Goal: Book appointment/travel/reservation

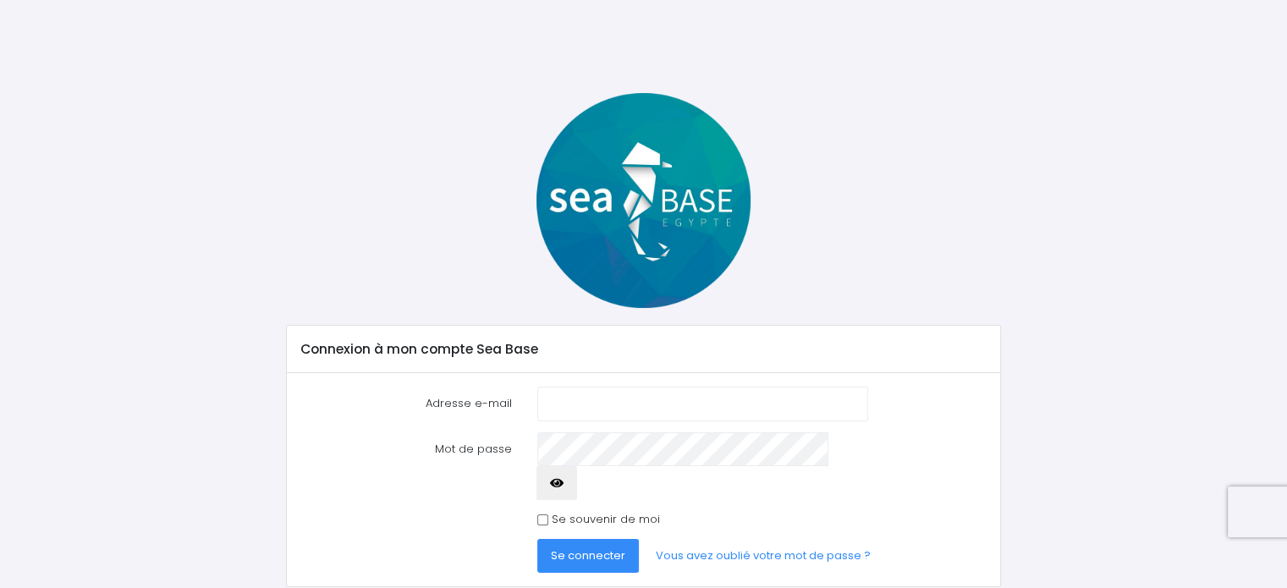
type input "[EMAIL_ADDRESS][DOMAIN_NAME]"
click at [584, 547] on span "Se connecter" at bounding box center [588, 555] width 74 height 16
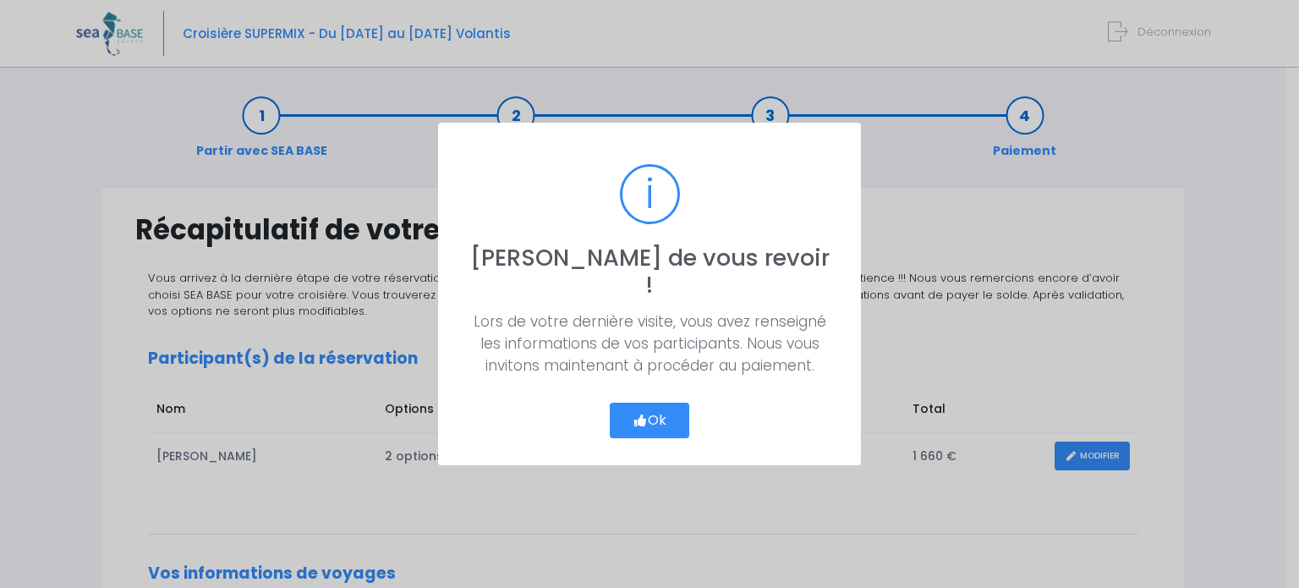
click at [639, 420] on icon "button" at bounding box center [640, 420] width 15 height 0
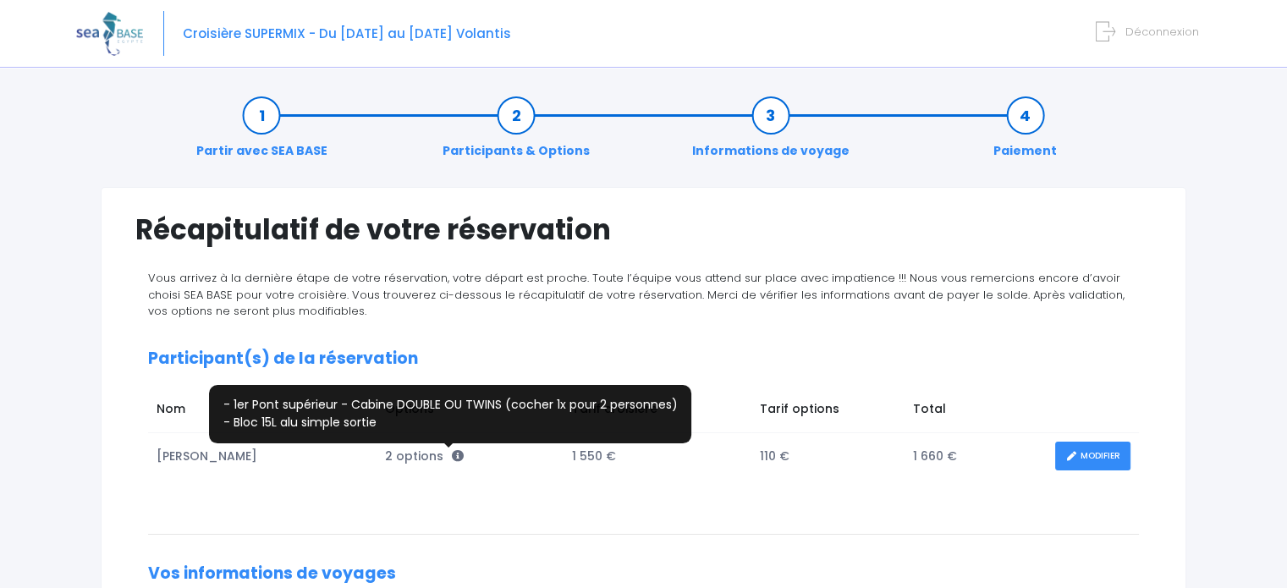
click at [452, 459] on icon at bounding box center [458, 456] width 12 height 12
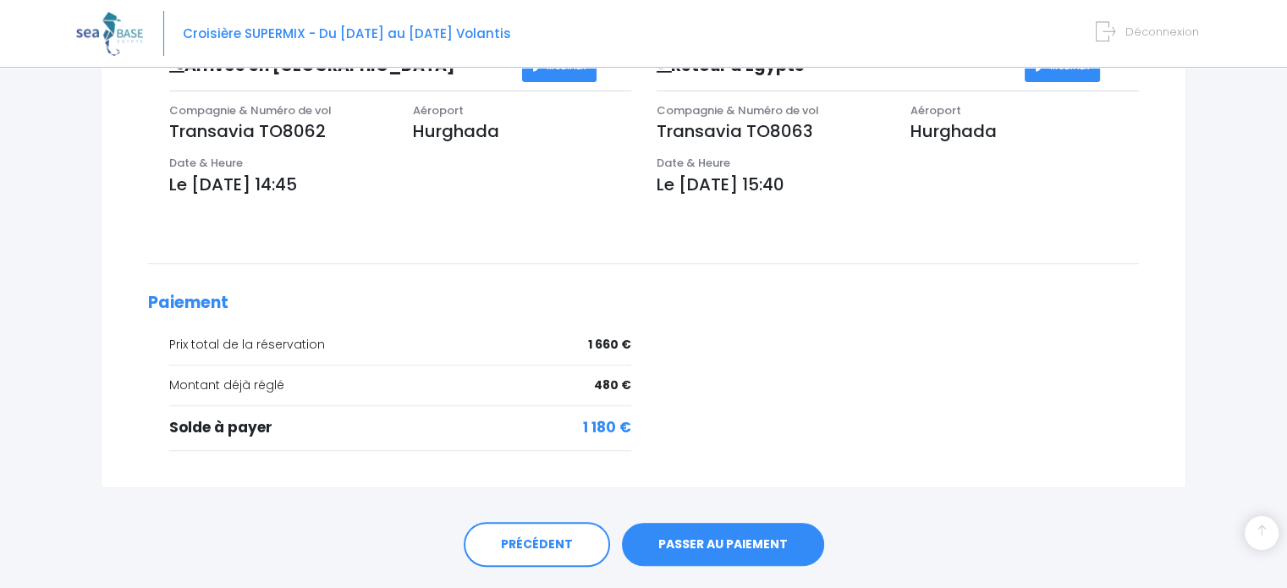
scroll to position [599, 0]
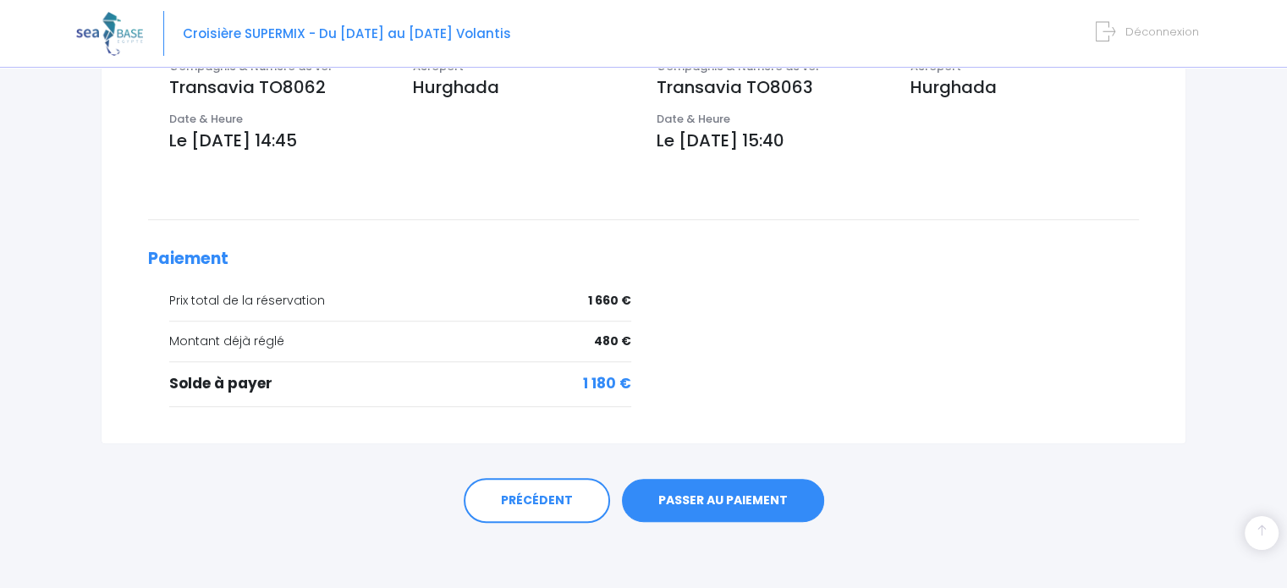
click at [724, 493] on link "PASSER AU PAIEMENT" at bounding box center [723, 501] width 202 height 44
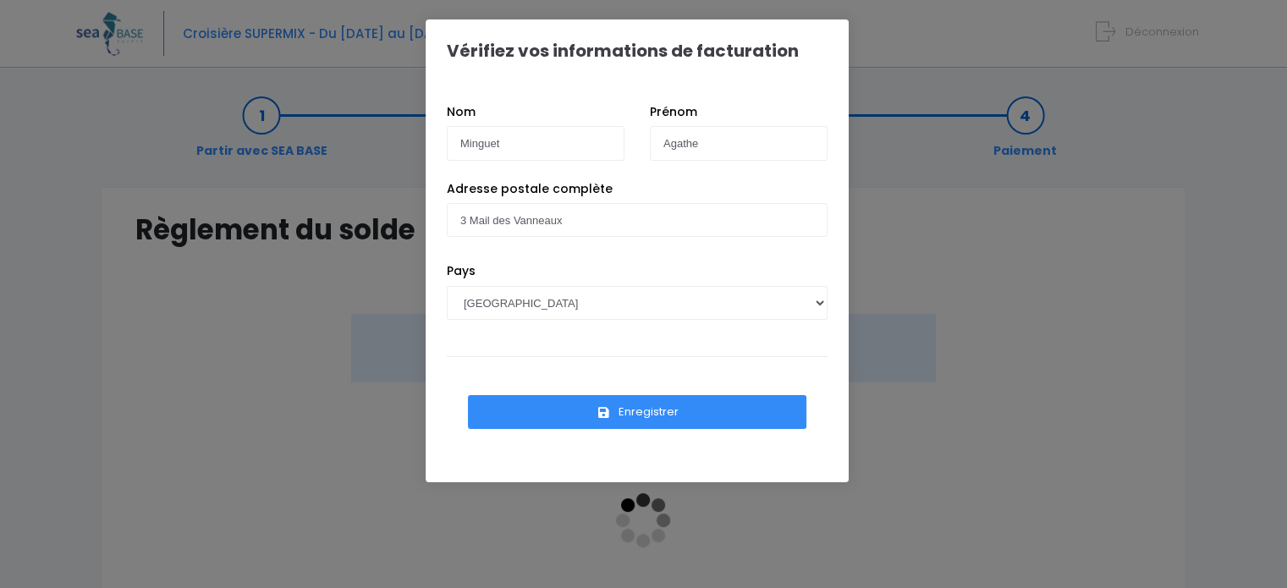
click at [544, 397] on button "Enregistrer" at bounding box center [637, 412] width 338 height 34
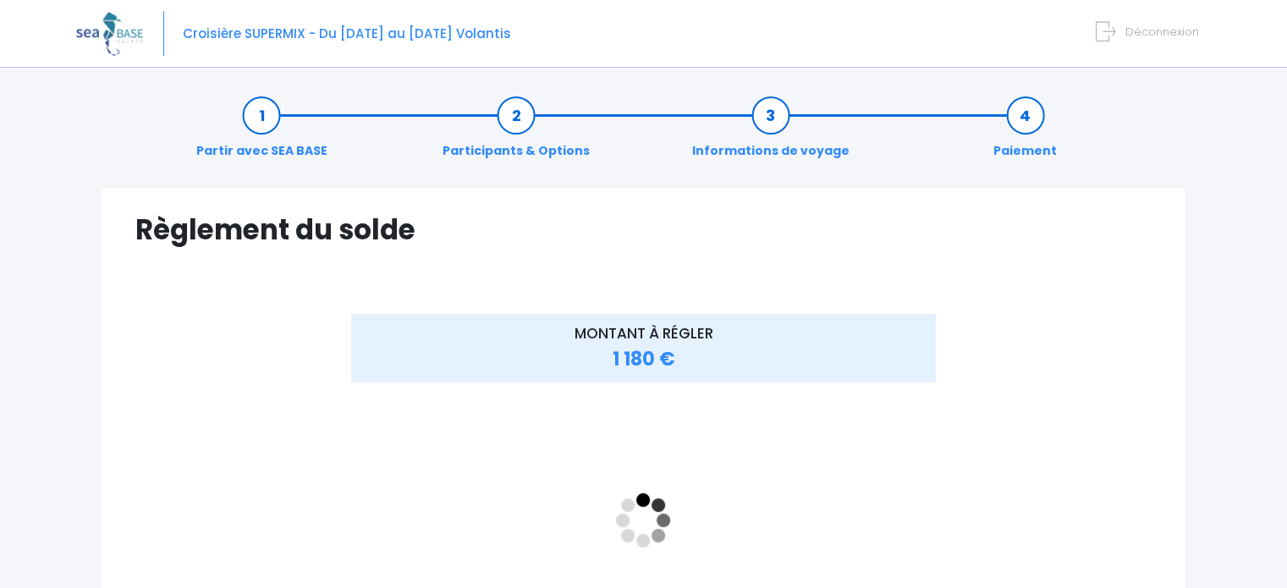
scroll to position [169, 0]
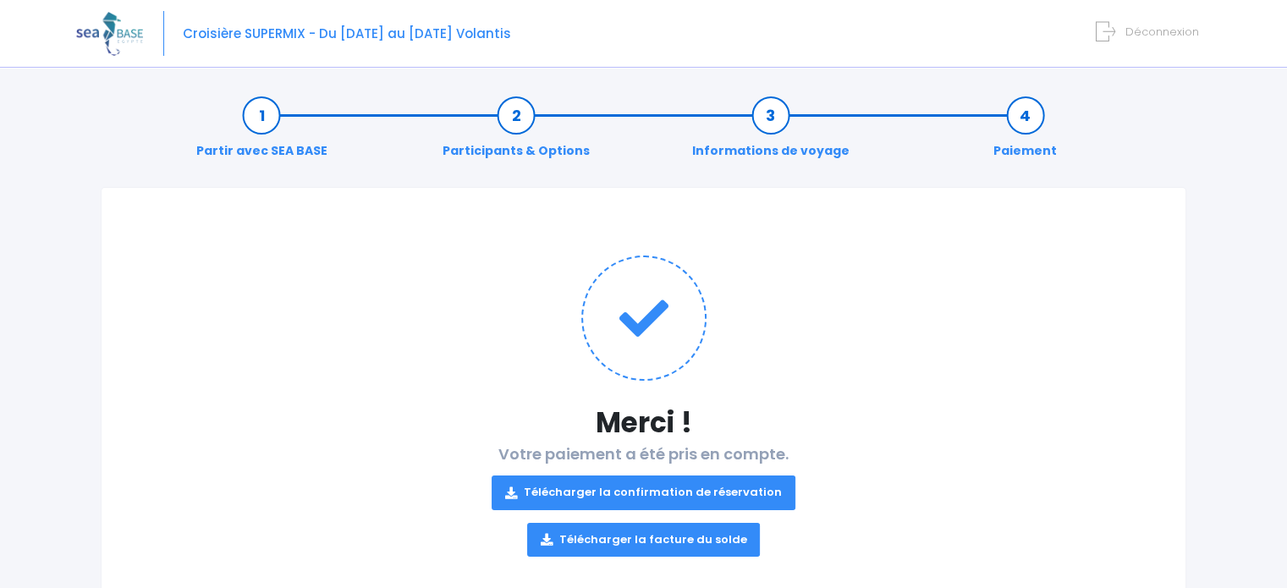
scroll to position [47, 0]
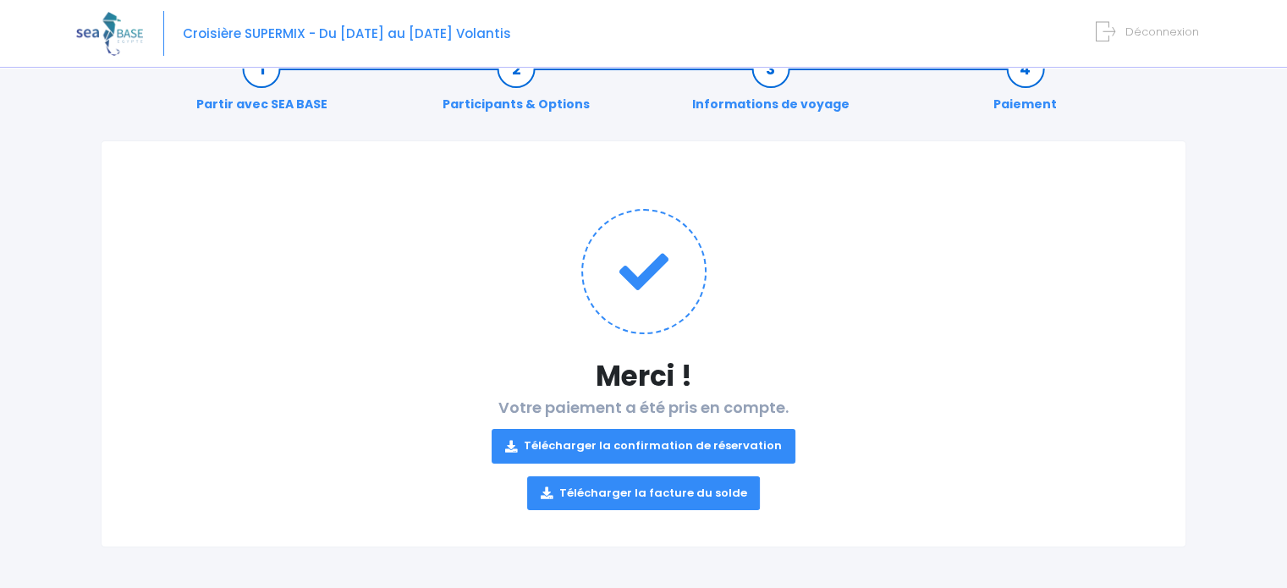
click at [624, 445] on link "Télécharger la confirmation de réservation" at bounding box center [644, 446] width 304 height 34
click at [589, 492] on link "Télécharger la facture du solde" at bounding box center [643, 493] width 233 height 34
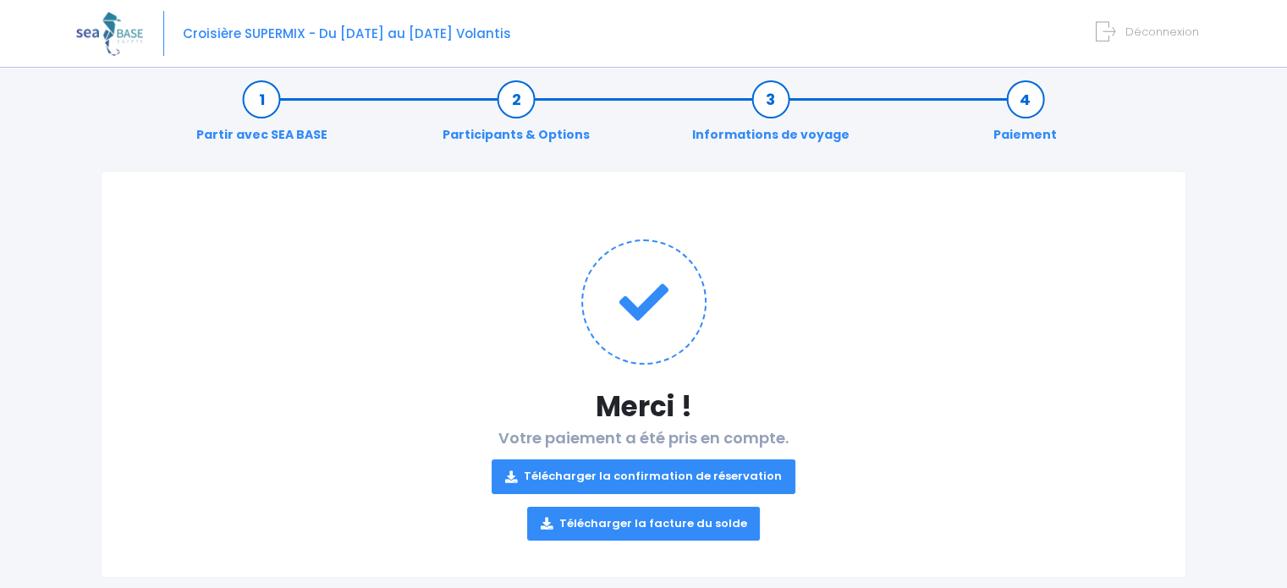
scroll to position [0, 0]
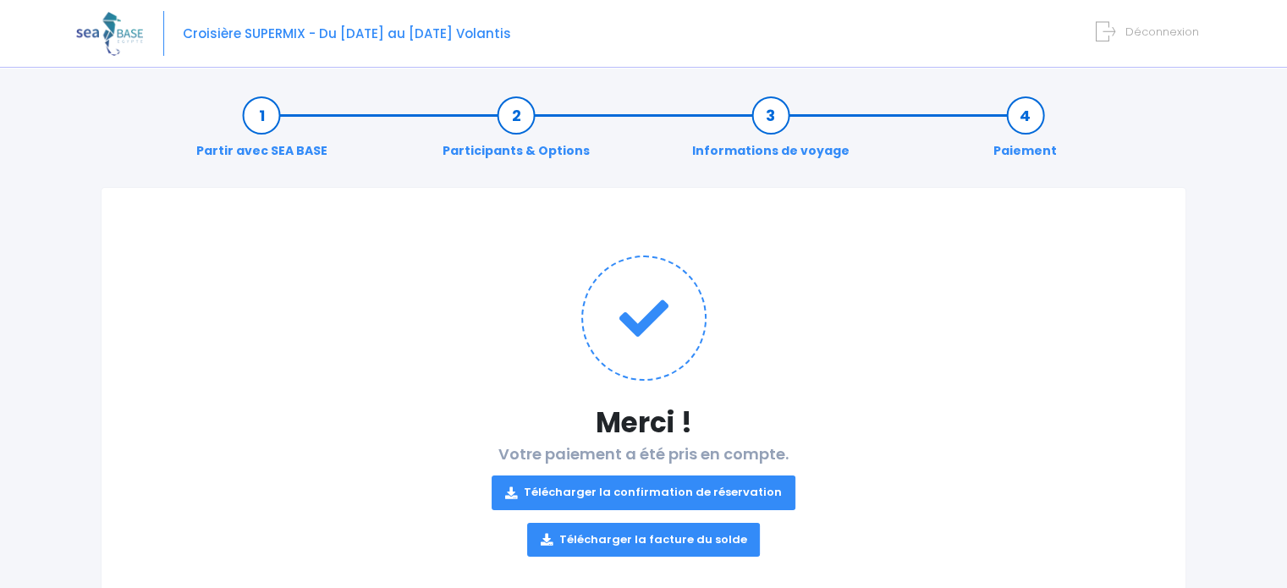
click at [1174, 40] on span "Déconnexion" at bounding box center [1162, 32] width 74 height 16
